Goal: Information Seeking & Learning: Learn about a topic

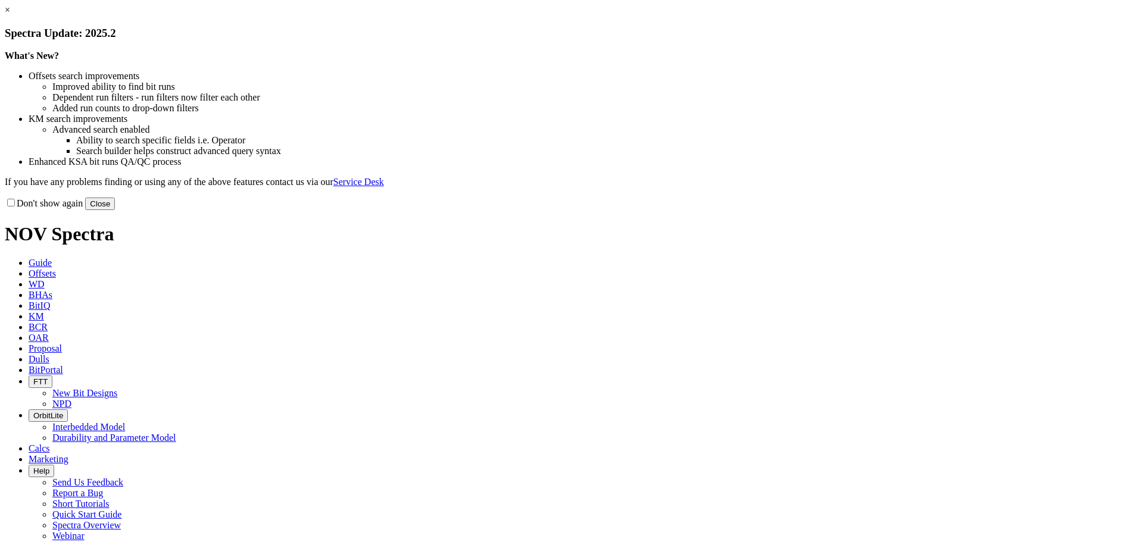
click at [818, 210] on div "Don't show again Close" at bounding box center [572, 203] width 1134 height 13
click at [115, 210] on button "Close" at bounding box center [100, 204] width 30 height 13
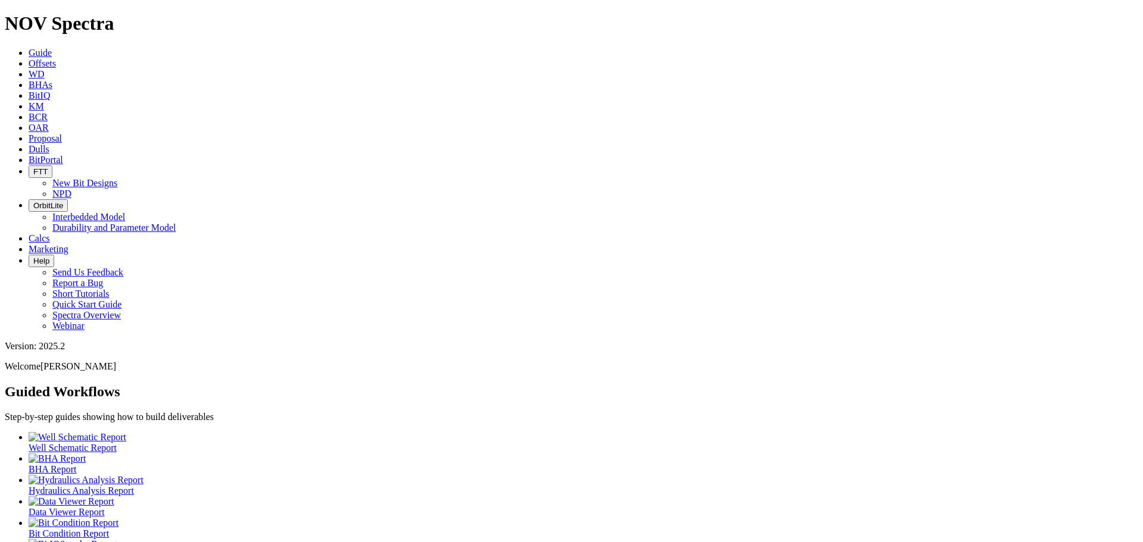
click at [56, 58] on span "Offsets" at bounding box center [42, 63] width 27 height 10
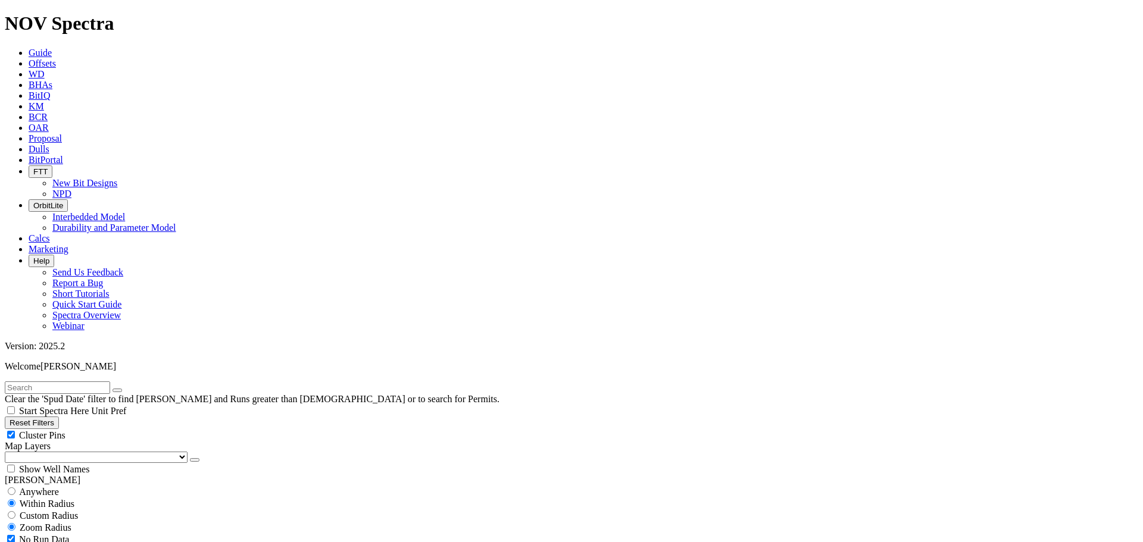
click at [119, 429] on div "Cluster Pins" at bounding box center [572, 435] width 1134 height 12
checkbox input "false"
click at [67, 452] on select "US Counties [GEOGRAPHIC_DATA], [GEOGRAPHIC_DATA] [GEOGRAPHIC_DATA], [GEOGRAPHIC…" at bounding box center [96, 457] width 183 height 11
click at [9, 452] on select "US Counties [GEOGRAPHIC_DATA], [GEOGRAPHIC_DATA] [GEOGRAPHIC_DATA], [GEOGRAPHIC…" at bounding box center [96, 457] width 183 height 11
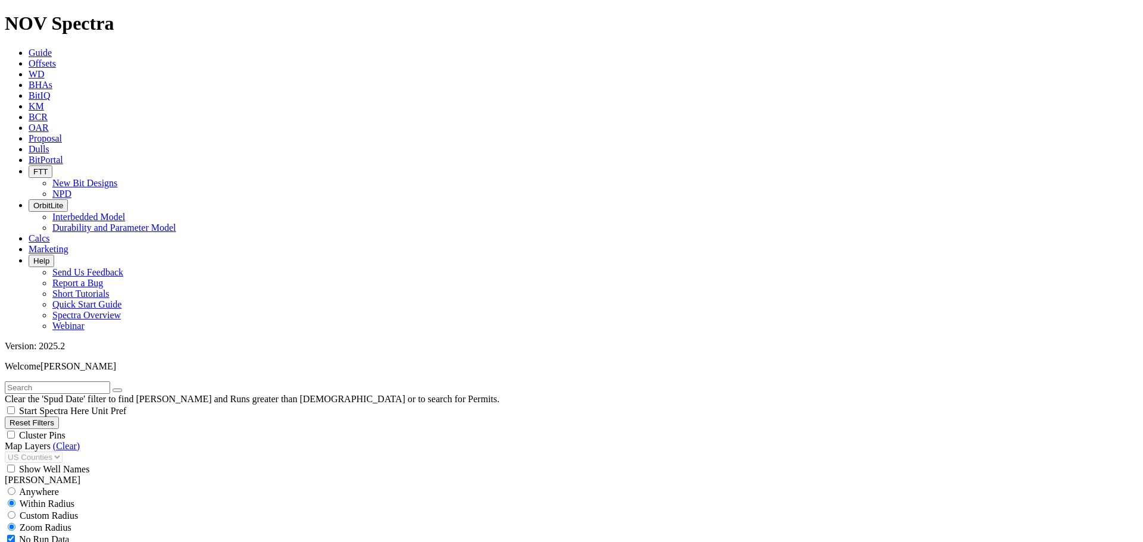
drag, startPoint x: 52, startPoint y: 268, endPoint x: 38, endPoint y: 270, distance: 13.9
type input "[DATE]"
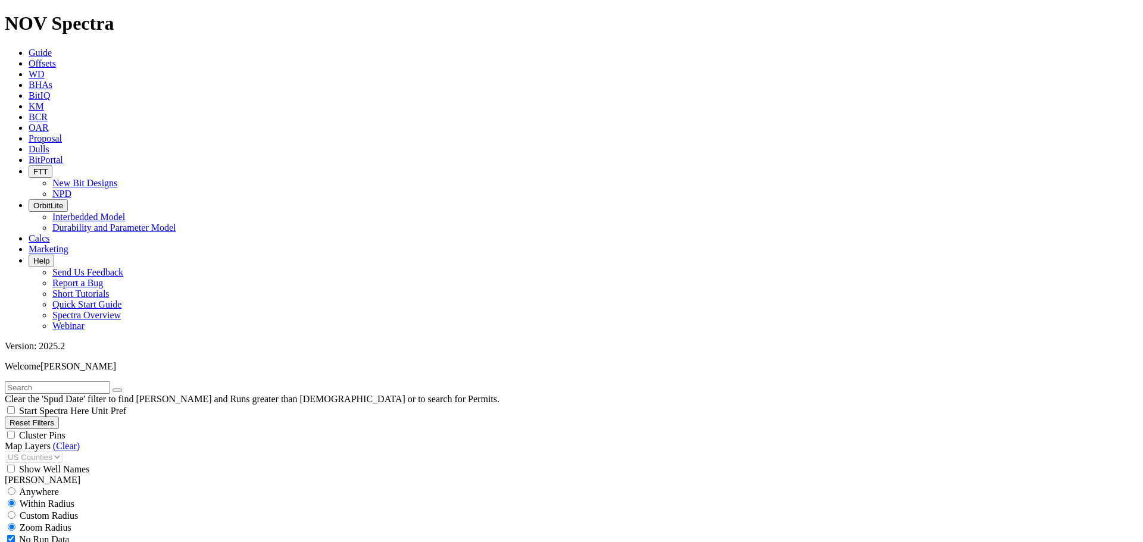
select select "14.75"
checkbox input "false"
select select "? number:14.75 ?"
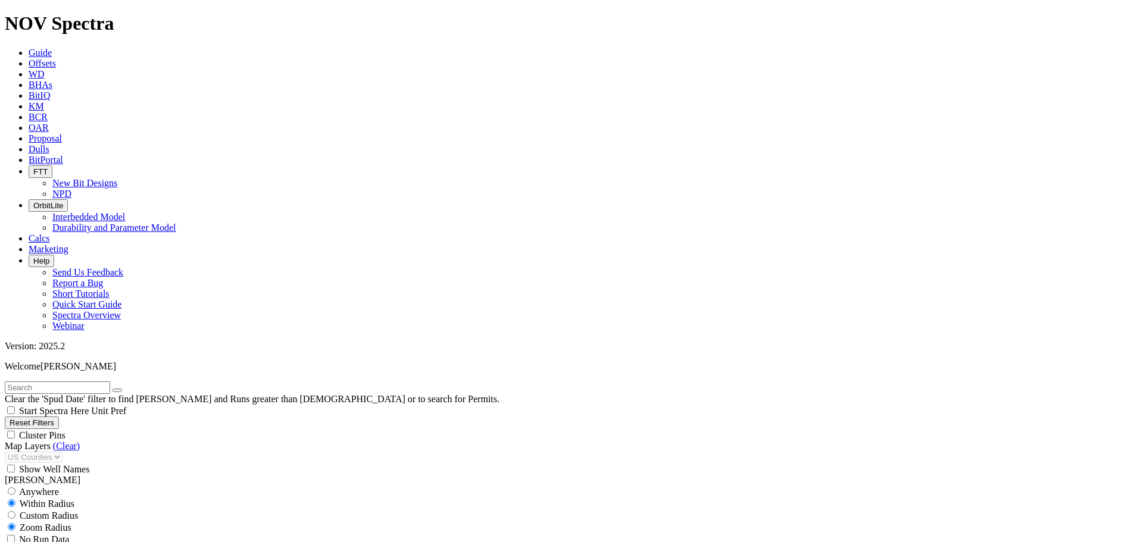
scroll to position [17163, 0]
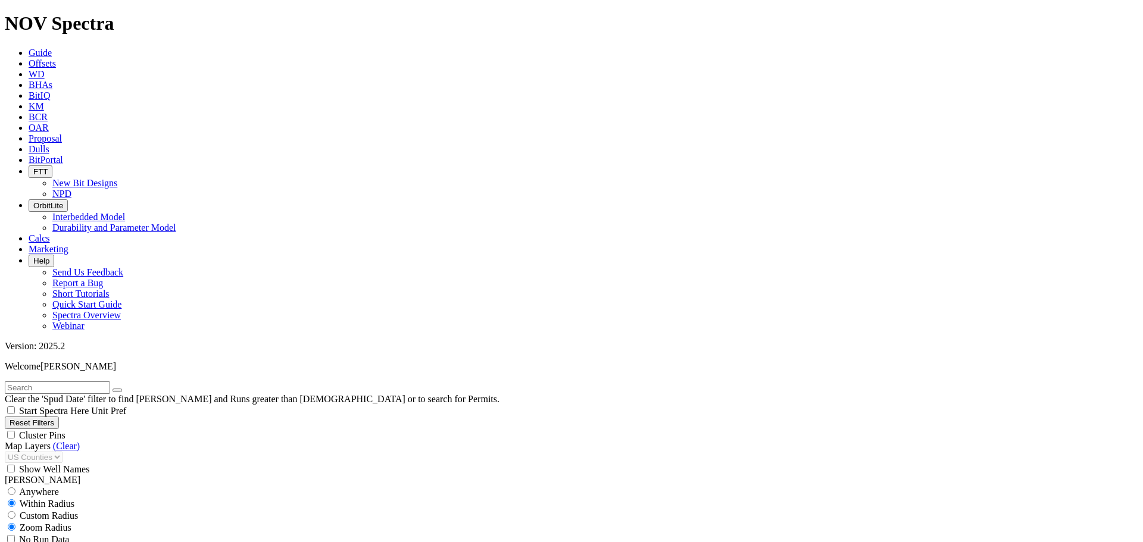
drag, startPoint x: 53, startPoint y: 266, endPoint x: 41, endPoint y: 271, distance: 12.8
drag, startPoint x: 56, startPoint y: 269, endPoint x: 40, endPoint y: 269, distance: 16.1
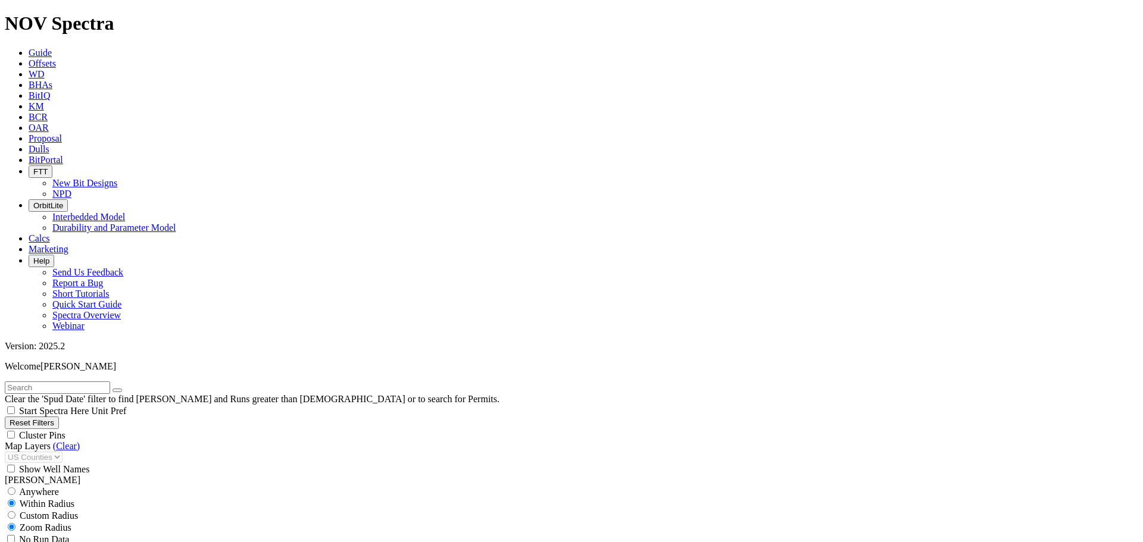
scroll to position [348, 0]
type input "[DATE]"
